Goal: Transaction & Acquisition: Book appointment/travel/reservation

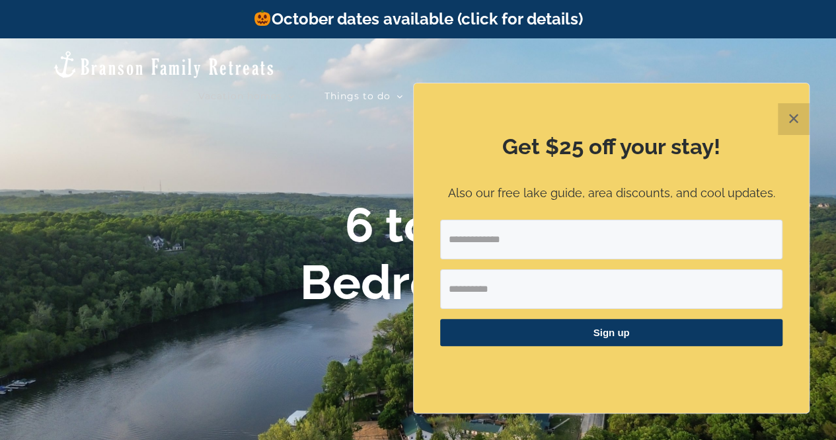
click at [792, 124] on button "✕" at bounding box center [794, 119] width 32 height 32
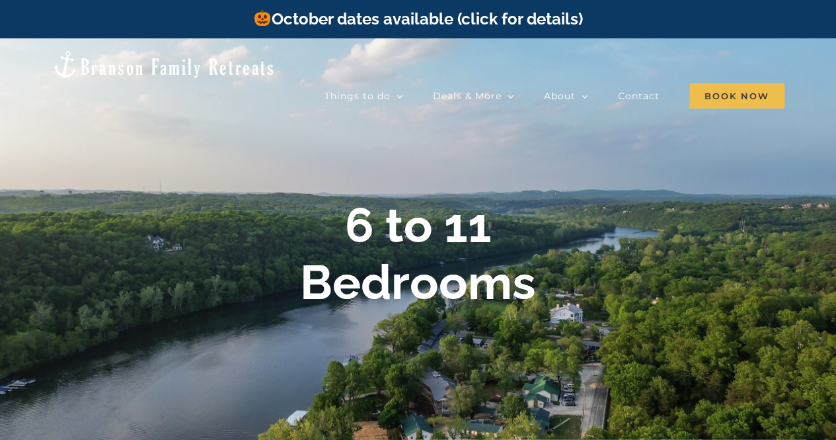
click at [834, 431] on div at bounding box center [418, 258] width 836 height 440
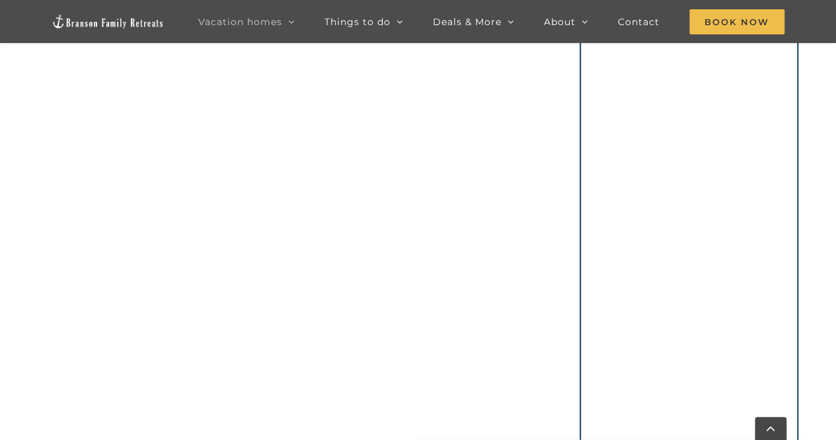
scroll to position [863, 0]
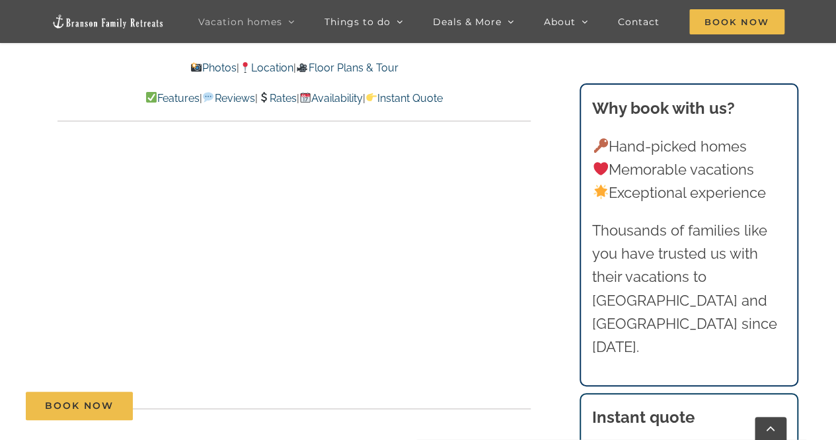
scroll to position [4494, 0]
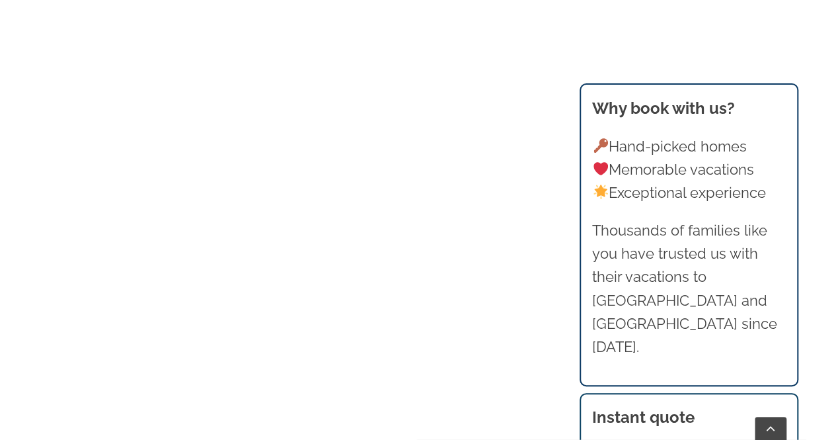
scroll to position [863, 0]
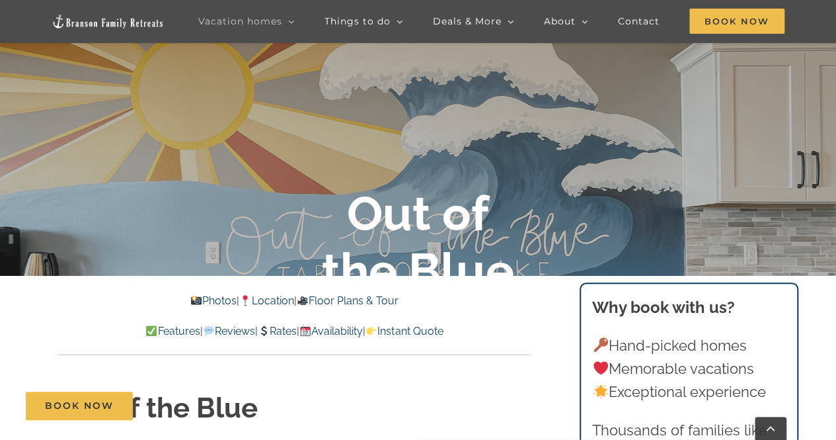
scroll to position [238, 0]
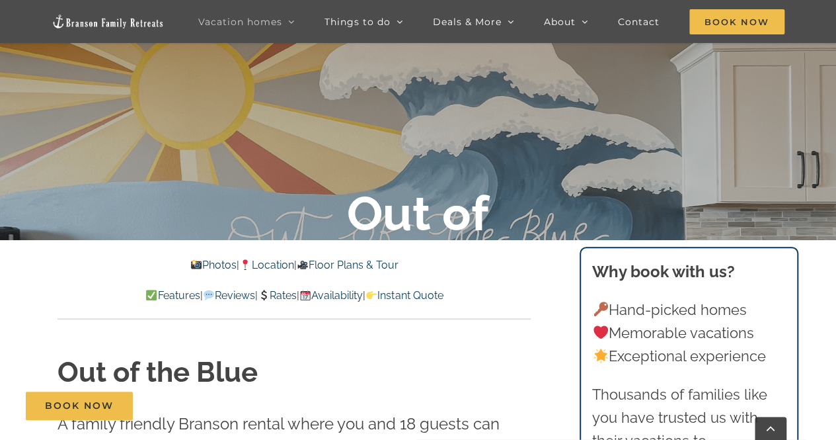
click at [702, 193] on div "Out of the Blue 6 Bedrooms | Sleeps 18" at bounding box center [418, 258] width 836 height 147
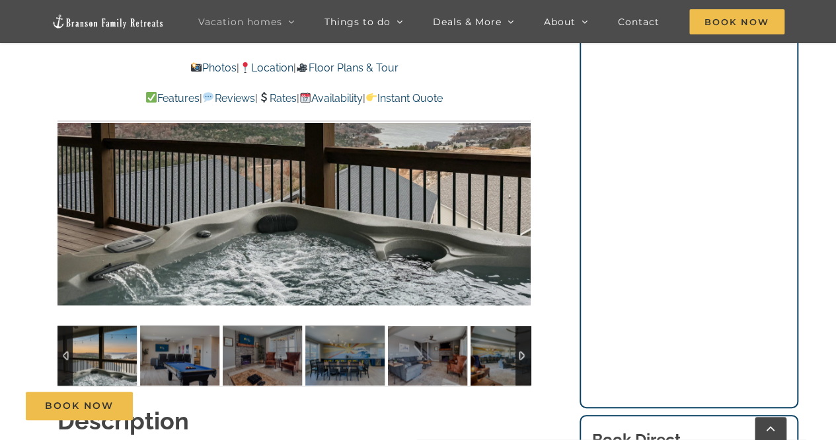
scroll to position [1013, 0]
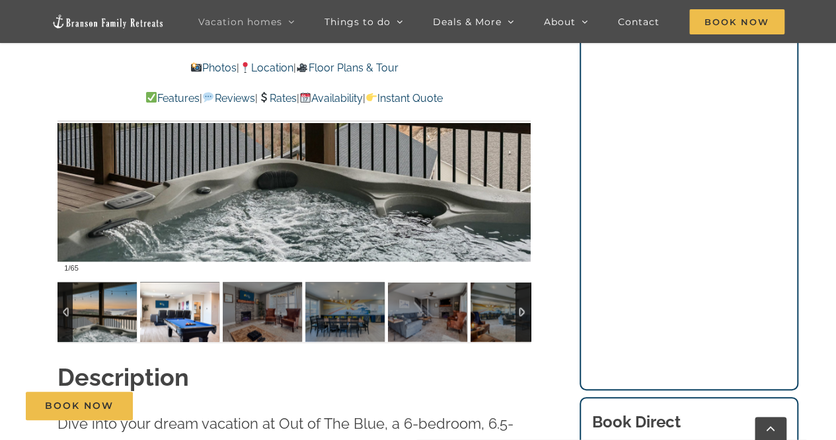
click at [190, 307] on img at bounding box center [179, 311] width 79 height 59
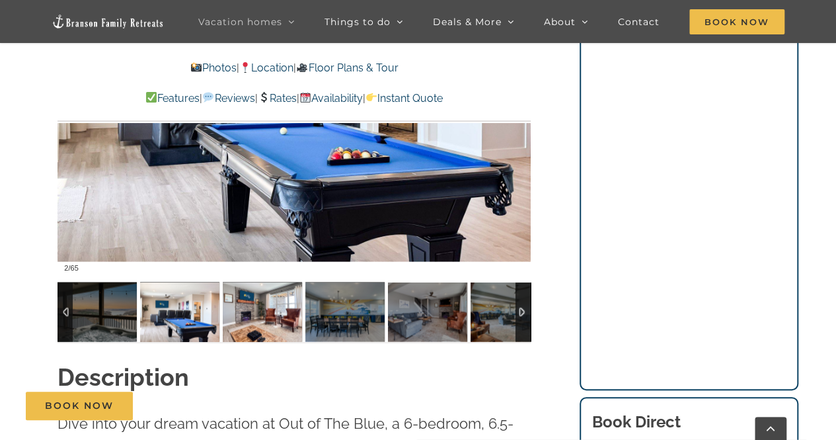
click at [252, 300] on img at bounding box center [262, 311] width 79 height 59
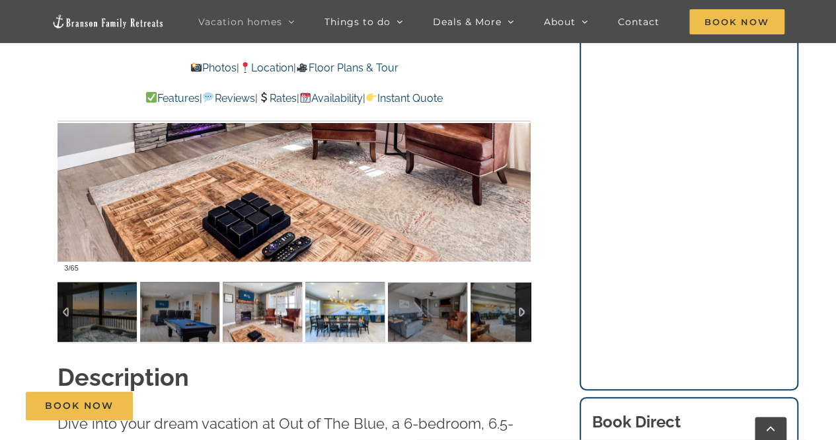
click at [342, 298] on img at bounding box center [344, 311] width 79 height 59
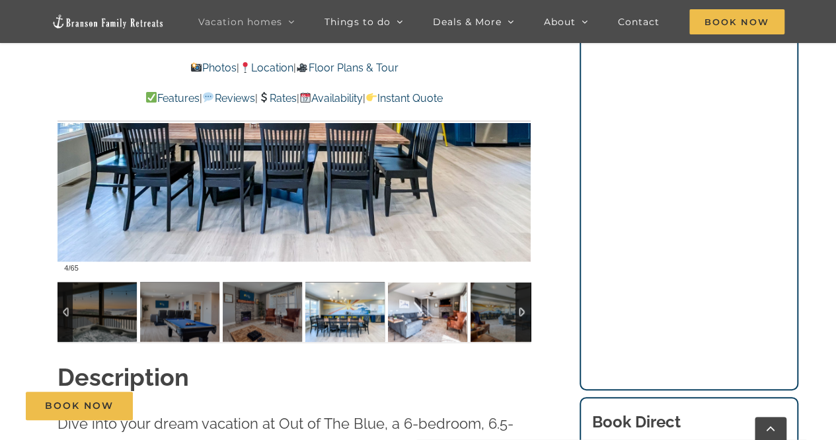
click at [414, 311] on img at bounding box center [427, 311] width 79 height 59
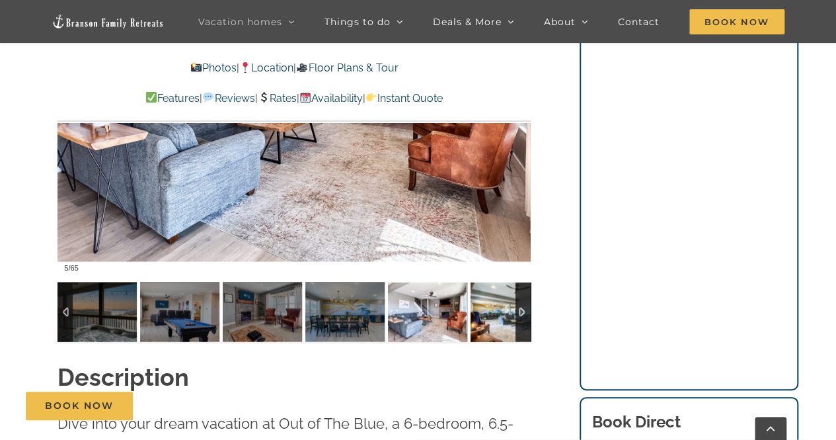
click at [484, 304] on img at bounding box center [510, 311] width 79 height 59
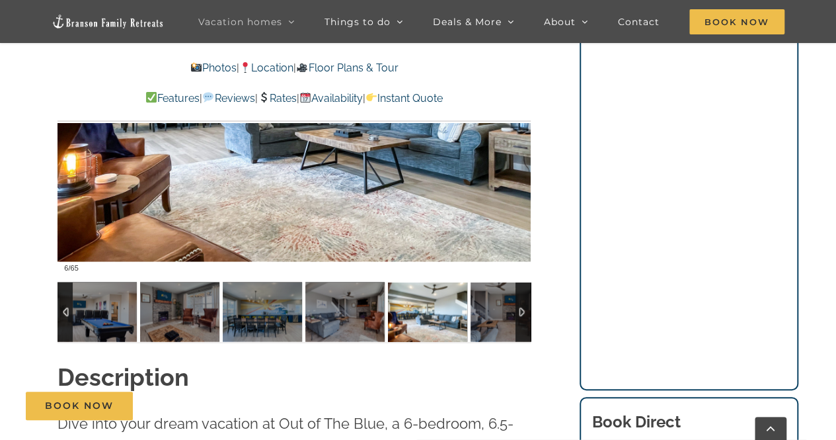
click at [522, 310] on div at bounding box center [523, 311] width 15 height 59
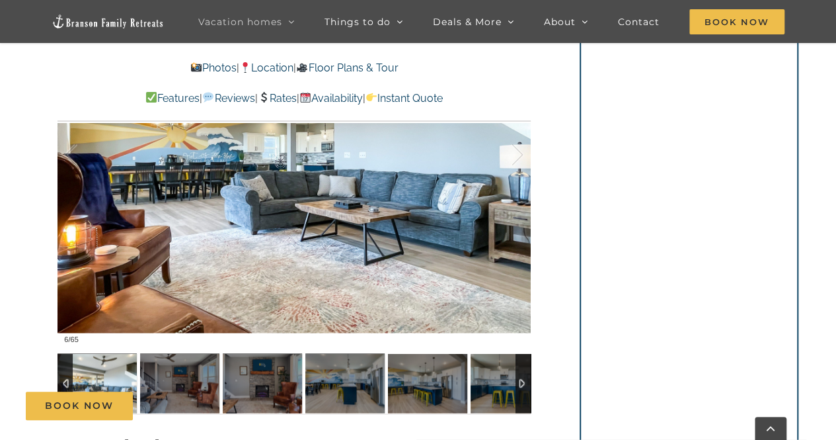
scroll to position [941, 0]
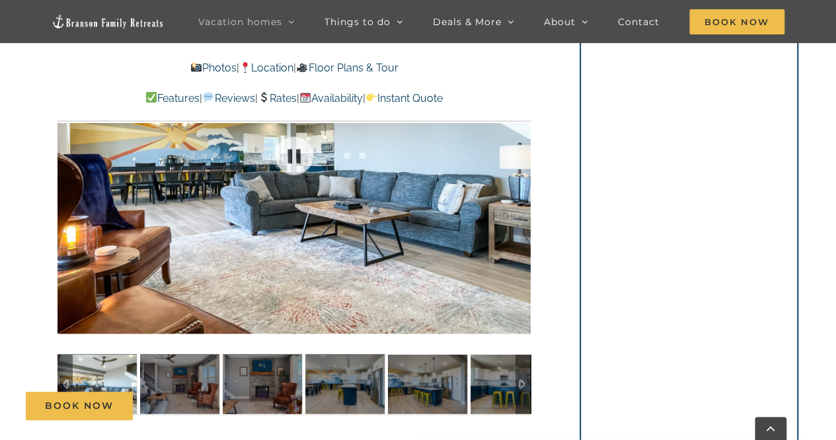
click at [522, 310] on div at bounding box center [294, 155] width 473 height 389
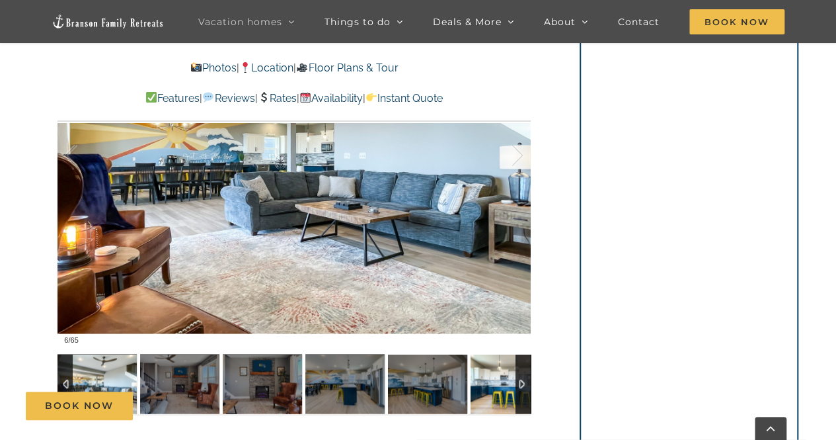
click at [496, 381] on img at bounding box center [510, 383] width 79 height 59
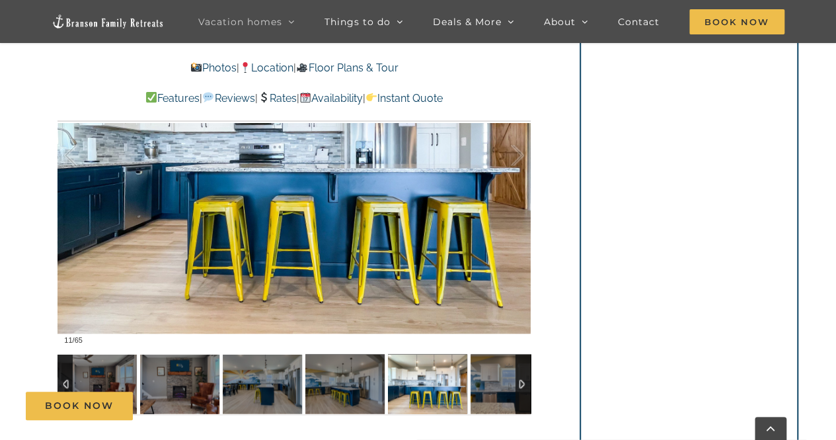
click at [517, 381] on div at bounding box center [523, 383] width 15 height 59
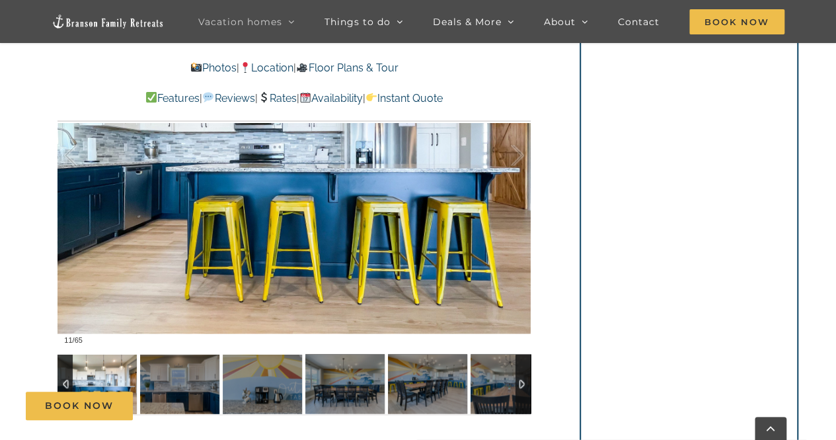
click at [517, 381] on div at bounding box center [523, 383] width 15 height 59
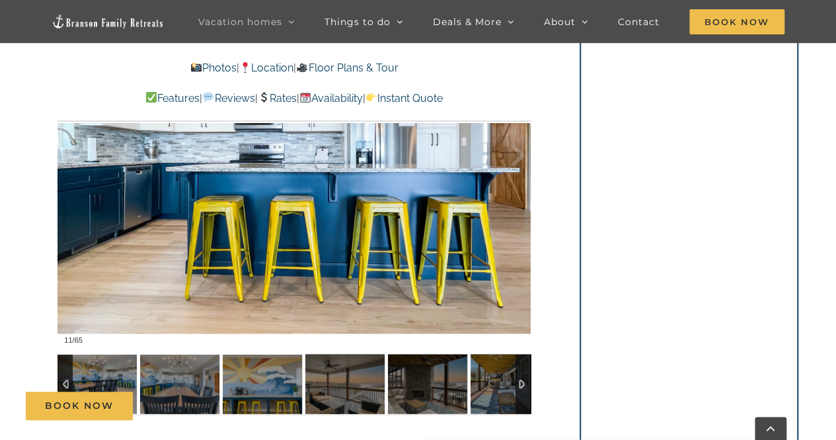
click at [517, 381] on div at bounding box center [523, 383] width 15 height 59
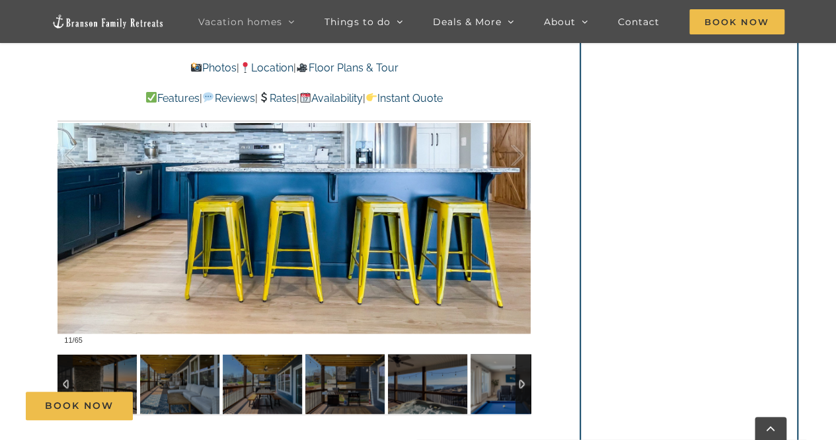
click at [517, 381] on div at bounding box center [523, 383] width 15 height 59
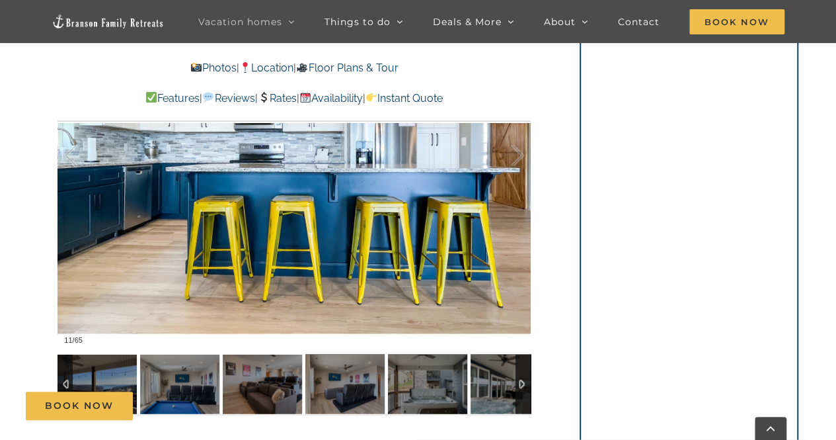
click at [517, 381] on div at bounding box center [523, 383] width 15 height 59
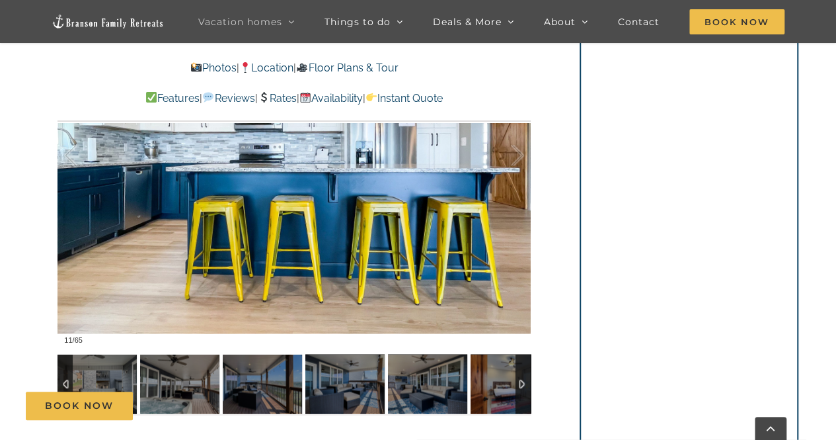
click at [517, 381] on div at bounding box center [523, 383] width 15 height 59
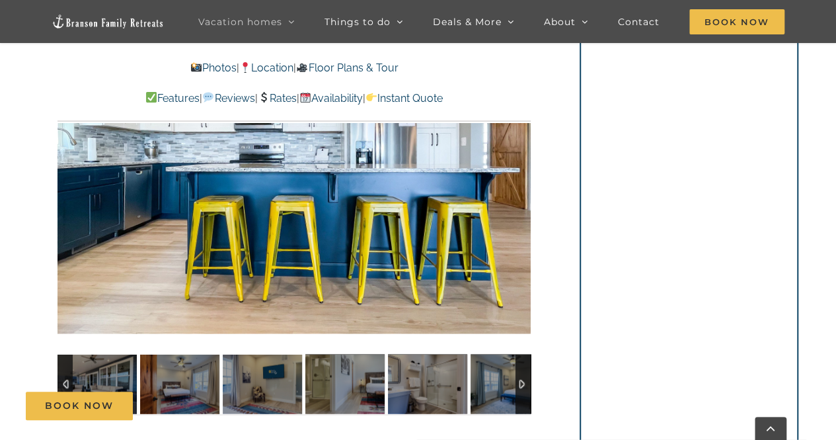
click at [517, 381] on div at bounding box center [523, 383] width 15 height 59
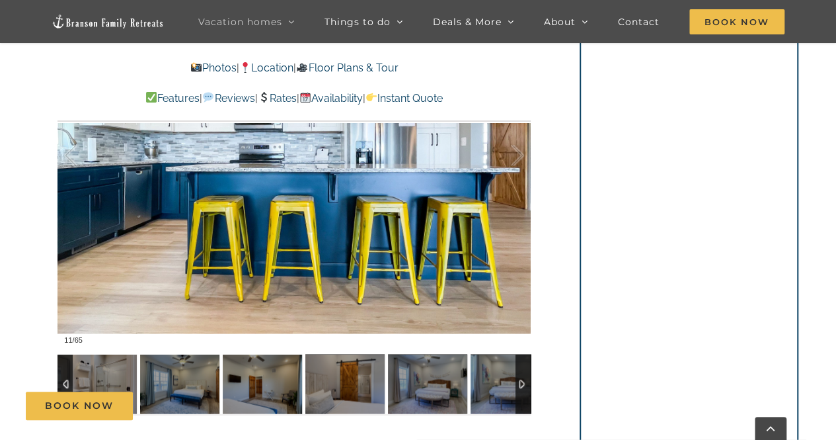
click at [517, 381] on div at bounding box center [523, 383] width 15 height 59
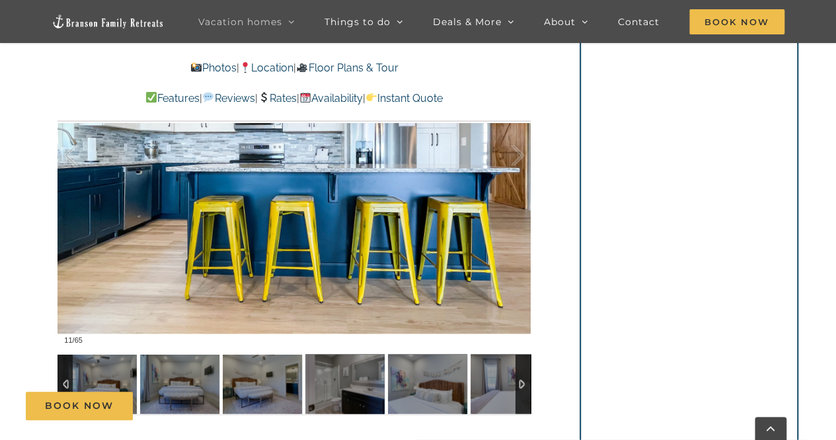
click at [517, 381] on div at bounding box center [523, 383] width 15 height 59
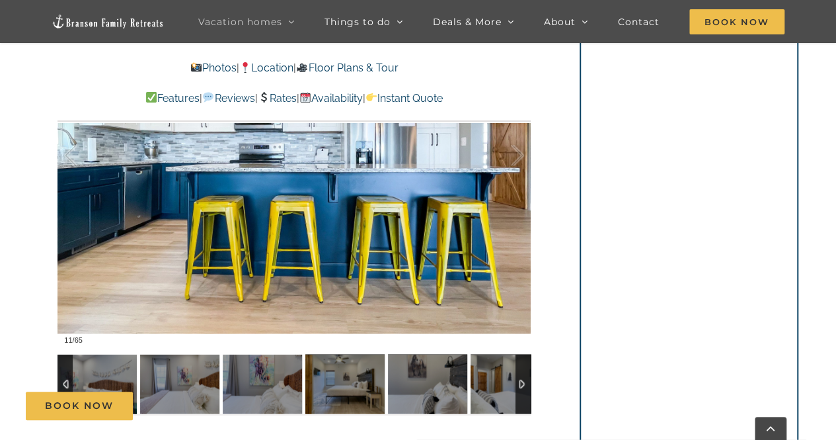
click at [517, 381] on div at bounding box center [523, 383] width 15 height 59
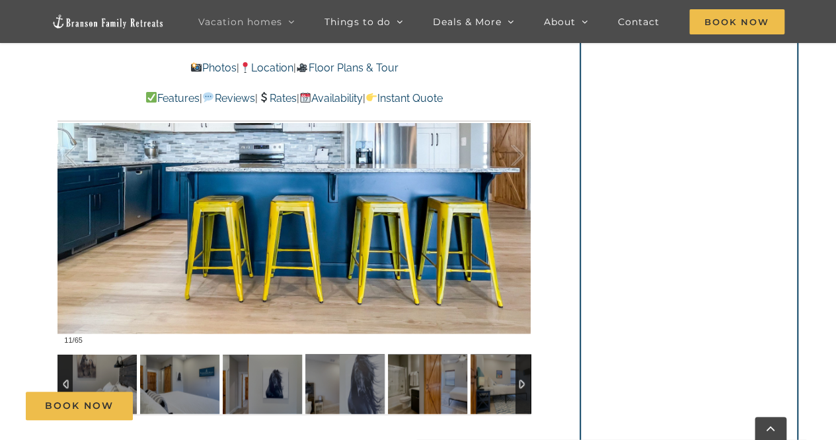
click at [517, 381] on div at bounding box center [523, 383] width 15 height 59
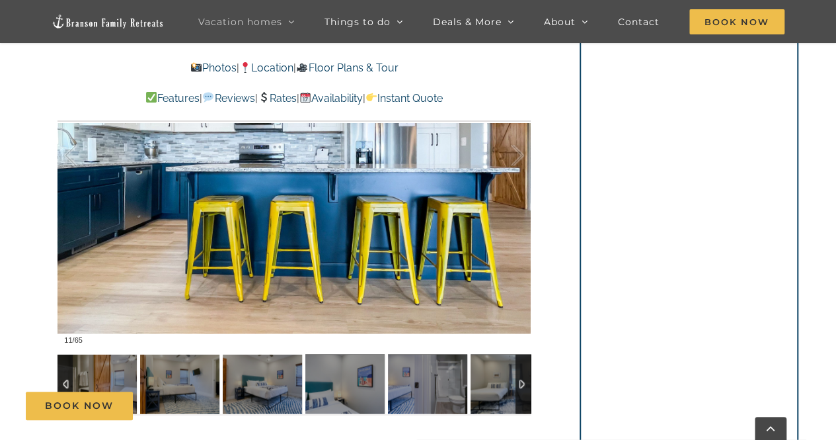
click at [517, 381] on div at bounding box center [523, 383] width 15 height 59
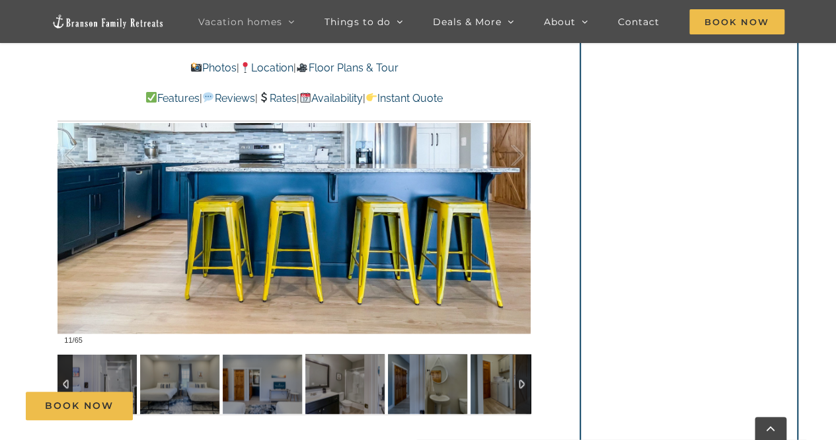
click at [517, 381] on div at bounding box center [523, 383] width 15 height 59
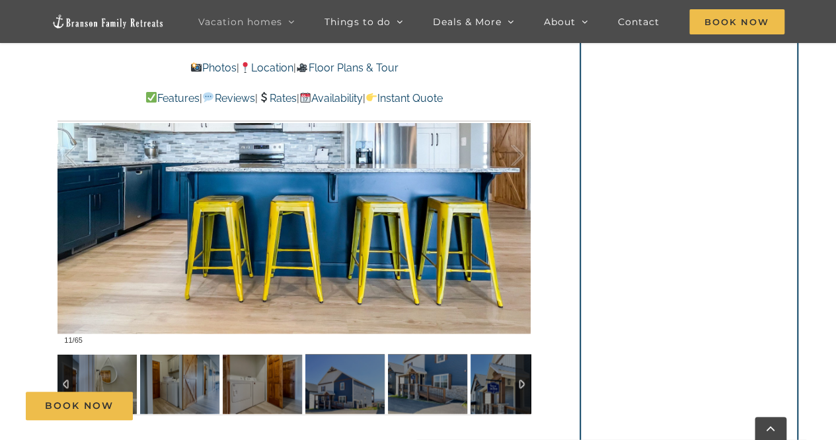
click at [517, 381] on div at bounding box center [523, 383] width 15 height 59
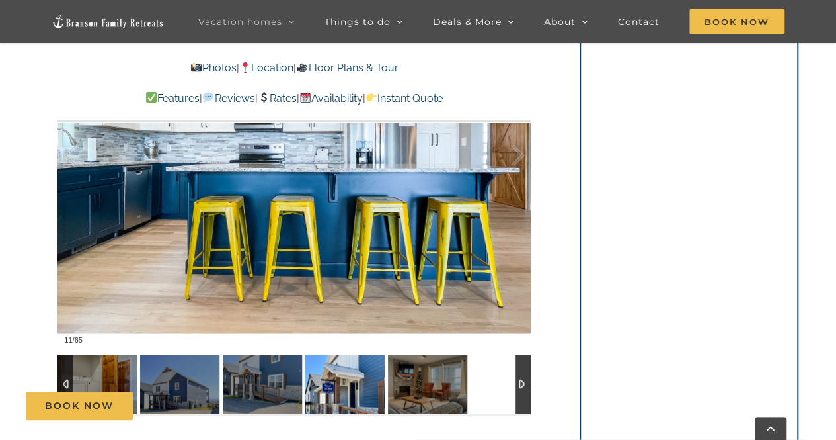
click at [321, 390] on img at bounding box center [344, 383] width 79 height 59
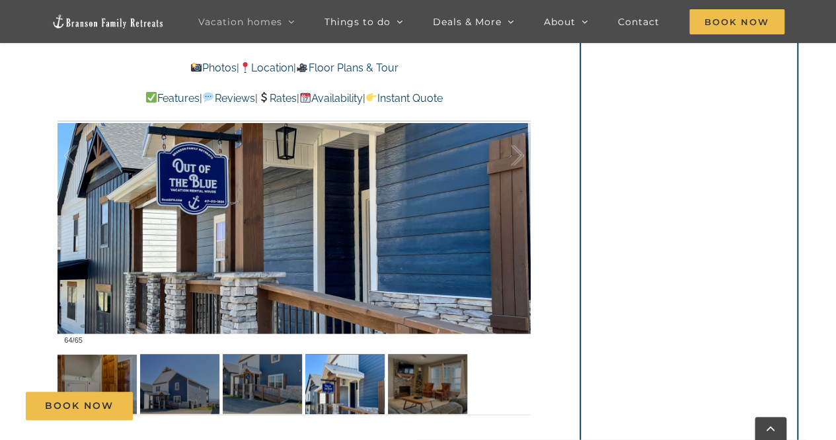
click at [271, 96] on link "Rates" at bounding box center [277, 98] width 39 height 13
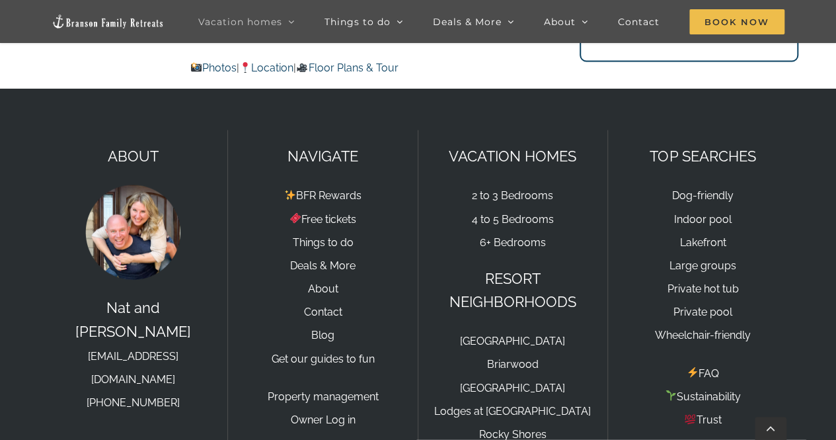
scroll to position [8849, 0]
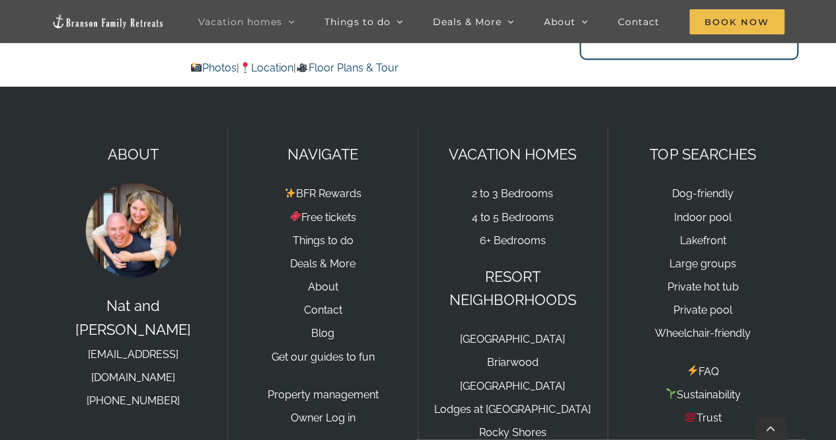
click at [389, 404] on footer "ABOUT Nat and Tyann hello@bransonfamilyretreats.com 417-751-0816 Connect with u…" at bounding box center [418, 319] width 836 height 465
click at [155, 348] on link "[EMAIL_ADDRESS][DOMAIN_NAME]" at bounding box center [133, 366] width 91 height 36
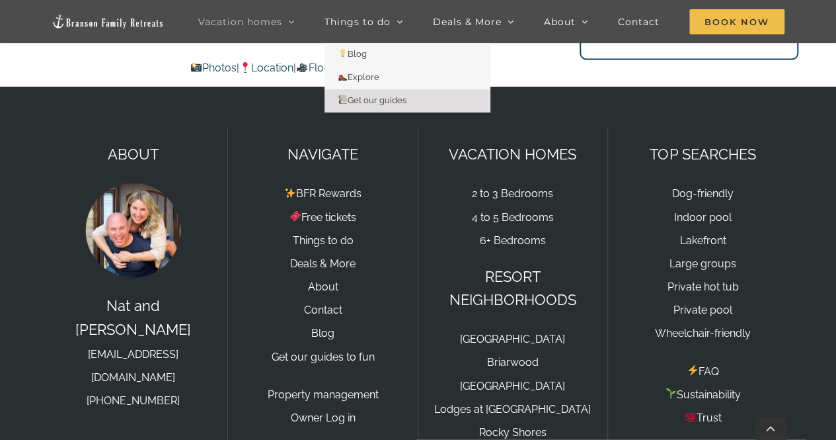
click at [377, 104] on span "Get our guides" at bounding box center [372, 100] width 69 height 10
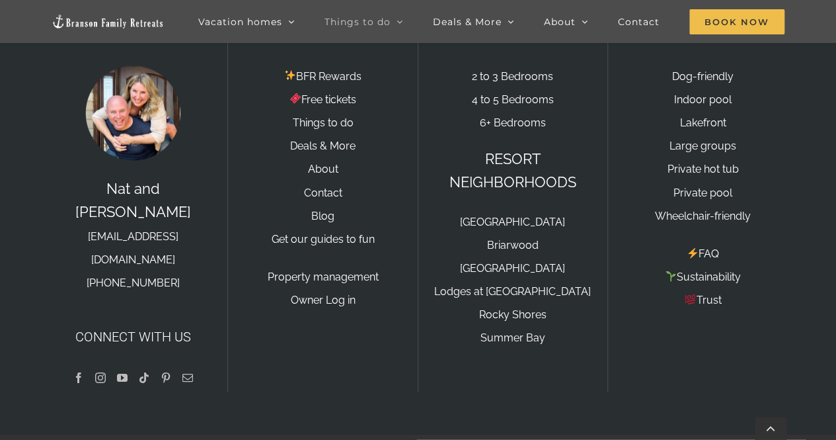
scroll to position [1291, 0]
